Goal: Task Accomplishment & Management: Use online tool/utility

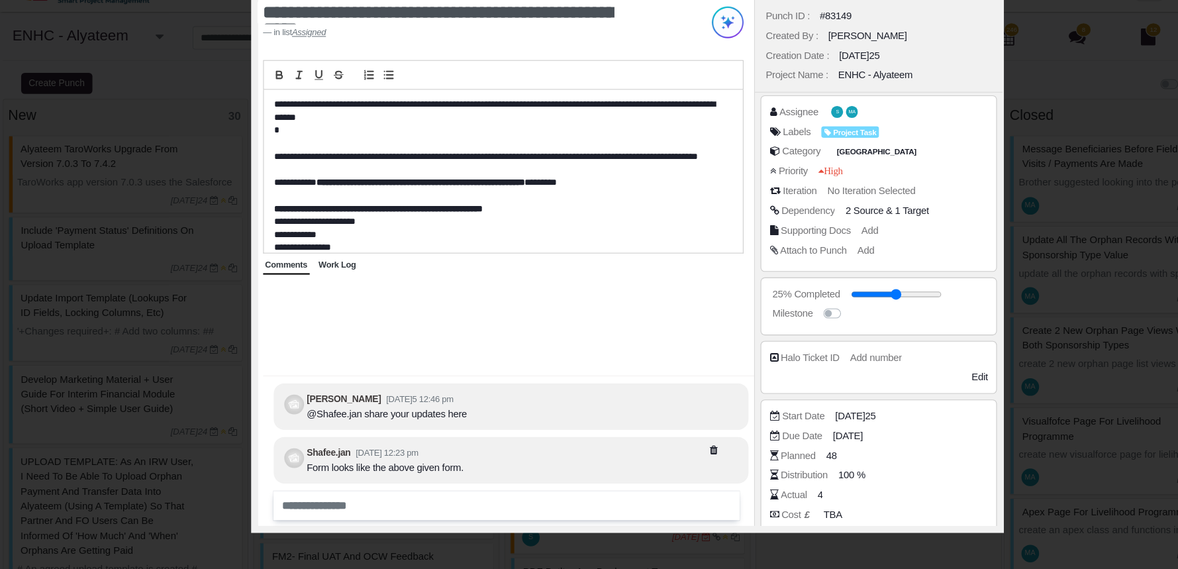
scroll to position [146, 0]
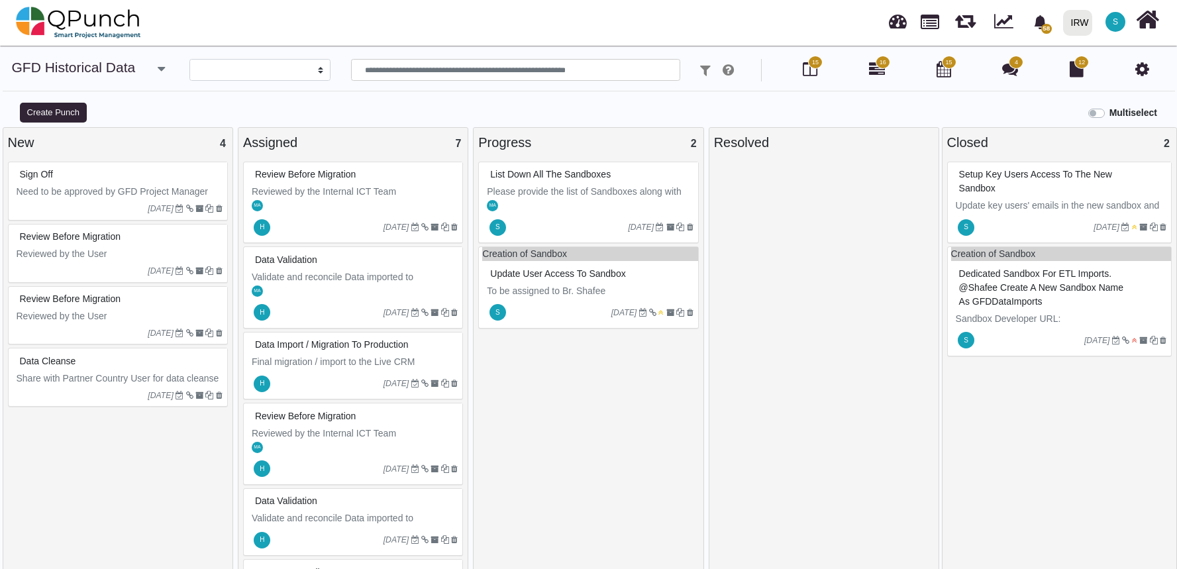
select select
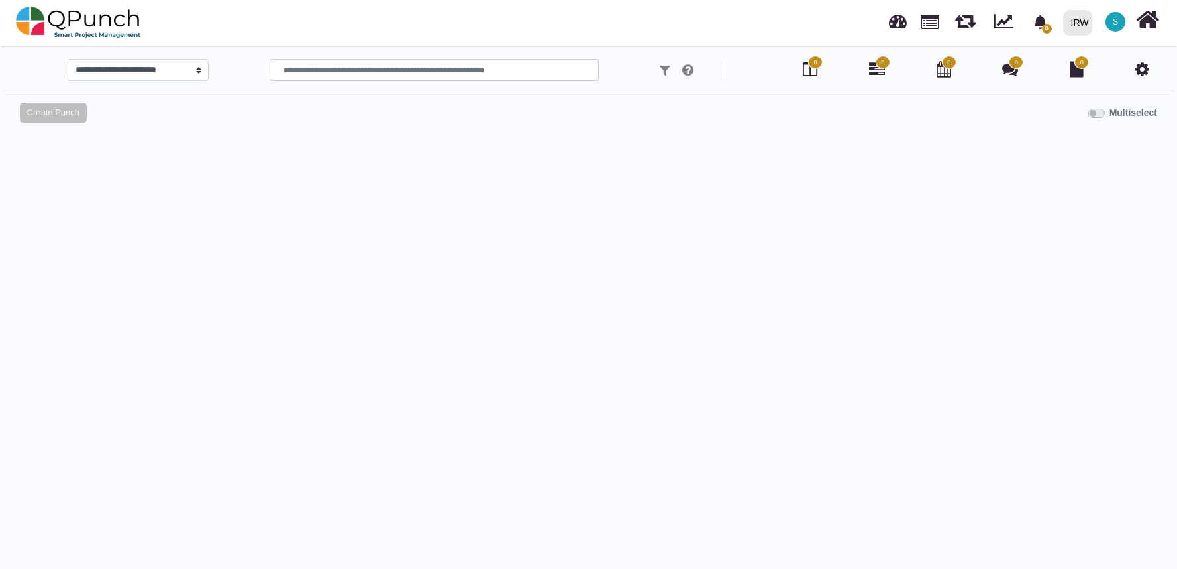
select select
